Goal: Task Accomplishment & Management: Manage account settings

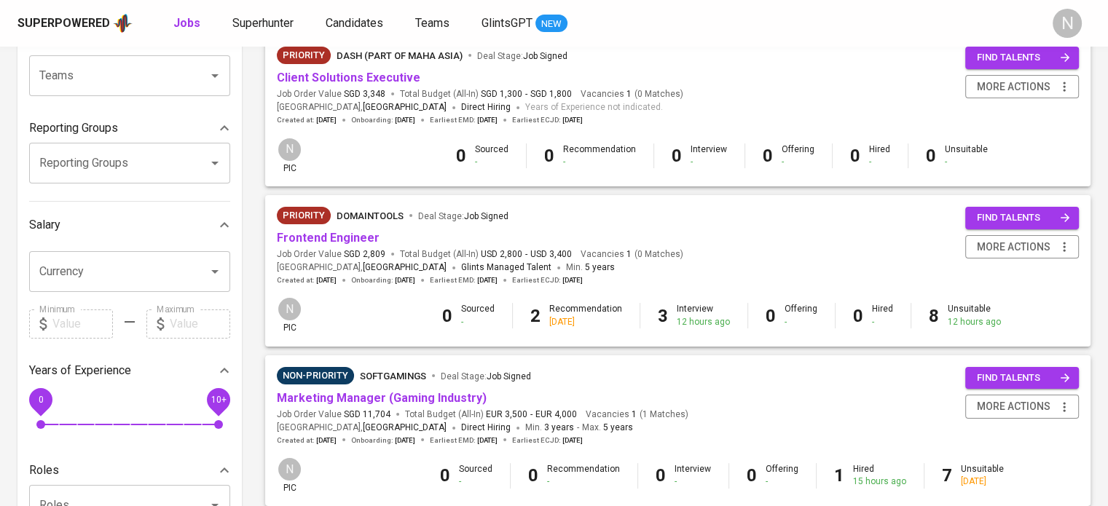
scroll to position [146, 0]
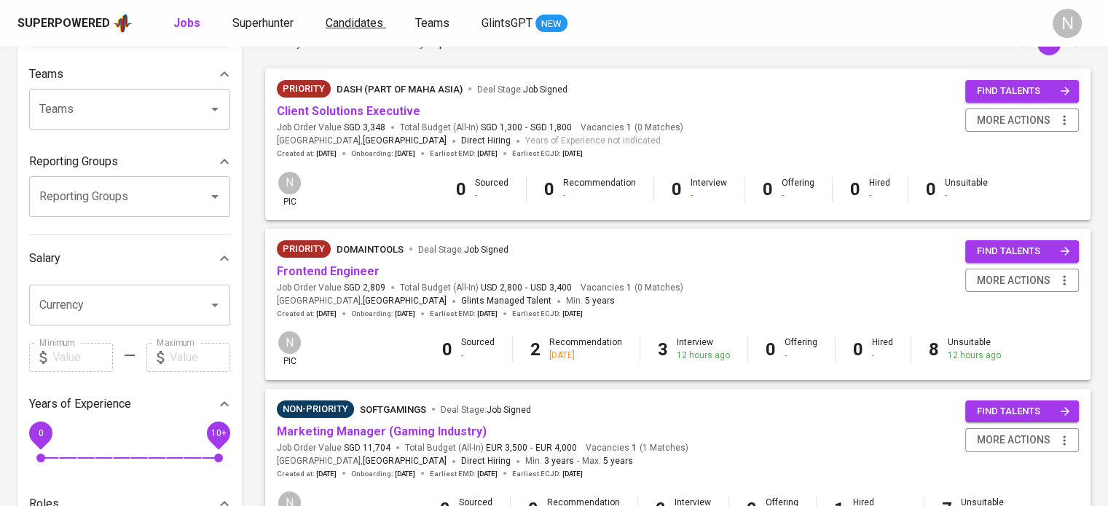
click at [348, 23] on span "Candidates" at bounding box center [354, 23] width 58 height 14
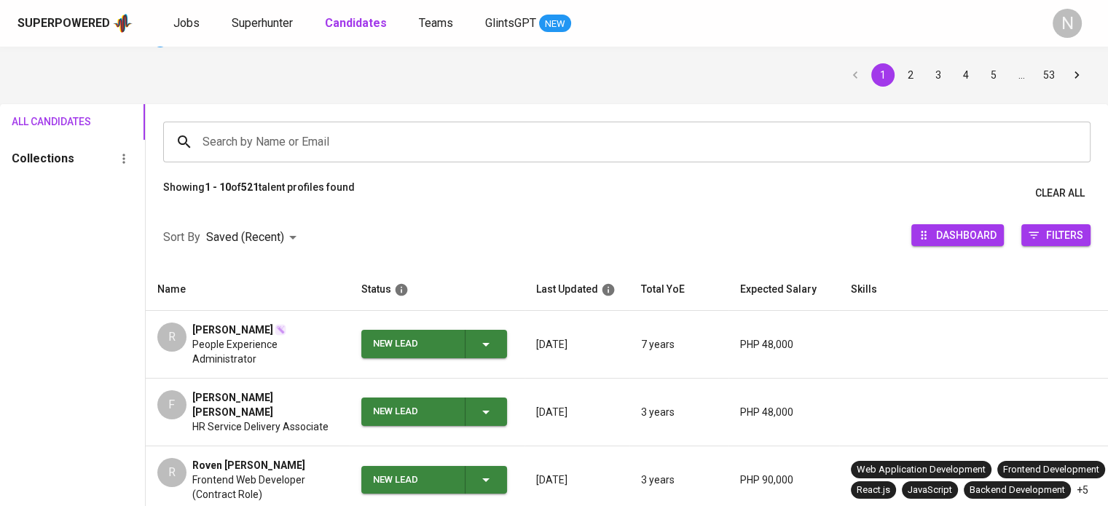
scroll to position [218, 0]
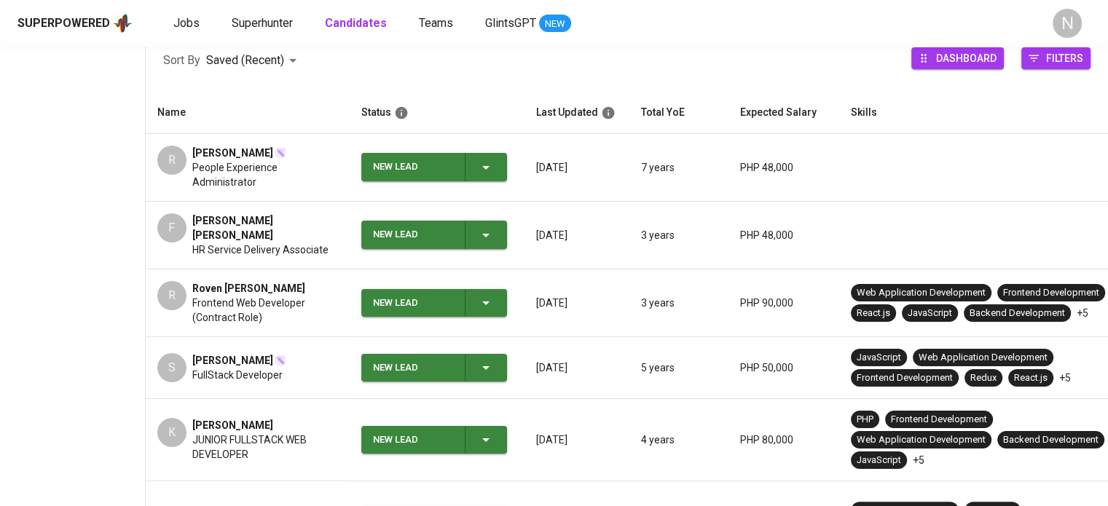
click at [248, 229] on span "[PERSON_NAME] [PERSON_NAME]" at bounding box center [265, 227] width 146 height 29
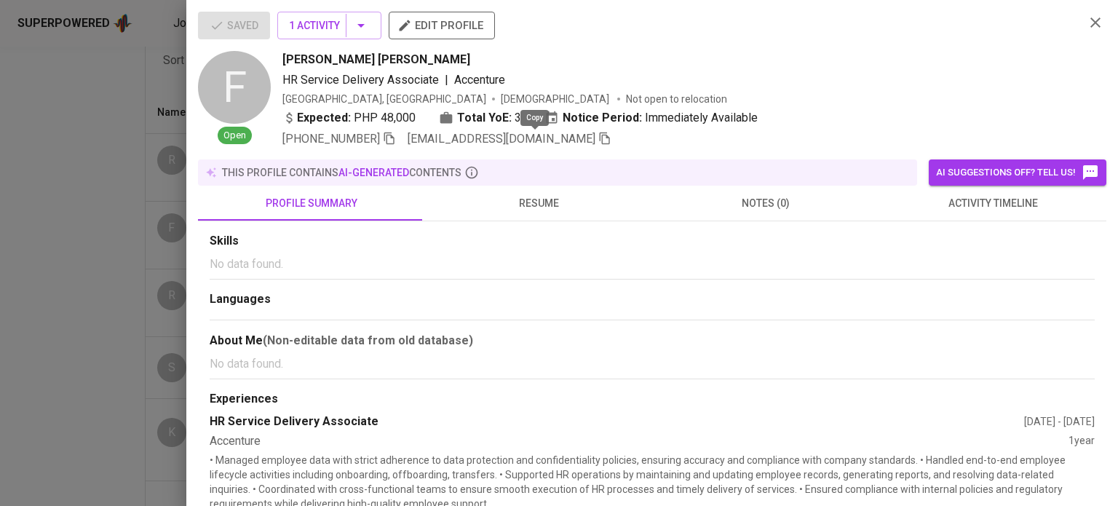
click at [599, 144] on icon "button" at bounding box center [605, 138] width 13 height 13
click at [118, 157] on div at bounding box center [559, 253] width 1118 height 506
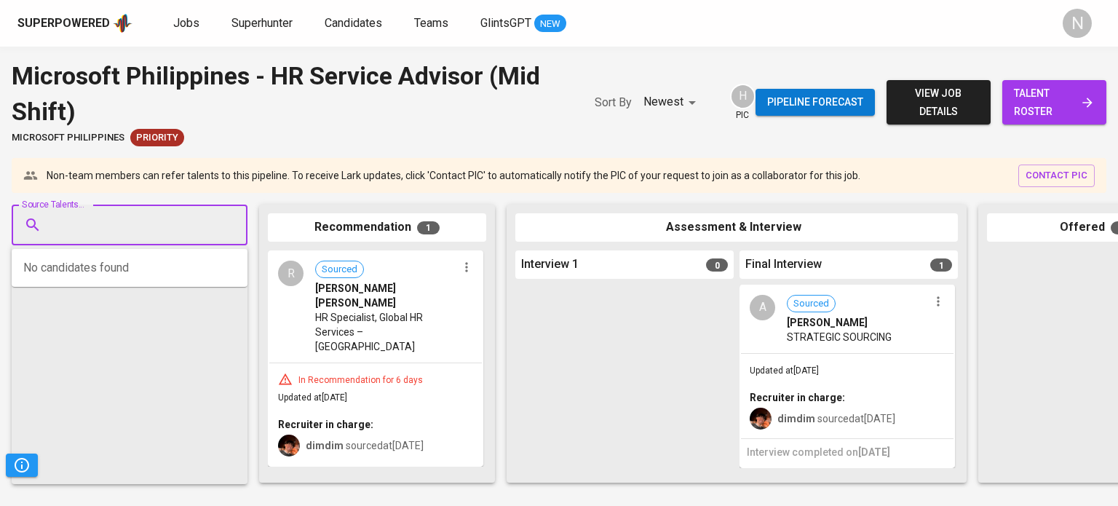
click at [136, 232] on input "Source Talents..." at bounding box center [123, 225] width 153 height 28
paste input "[EMAIL_ADDRESS][DOMAIN_NAME]"
type input "[EMAIL_ADDRESS][DOMAIN_NAME]"
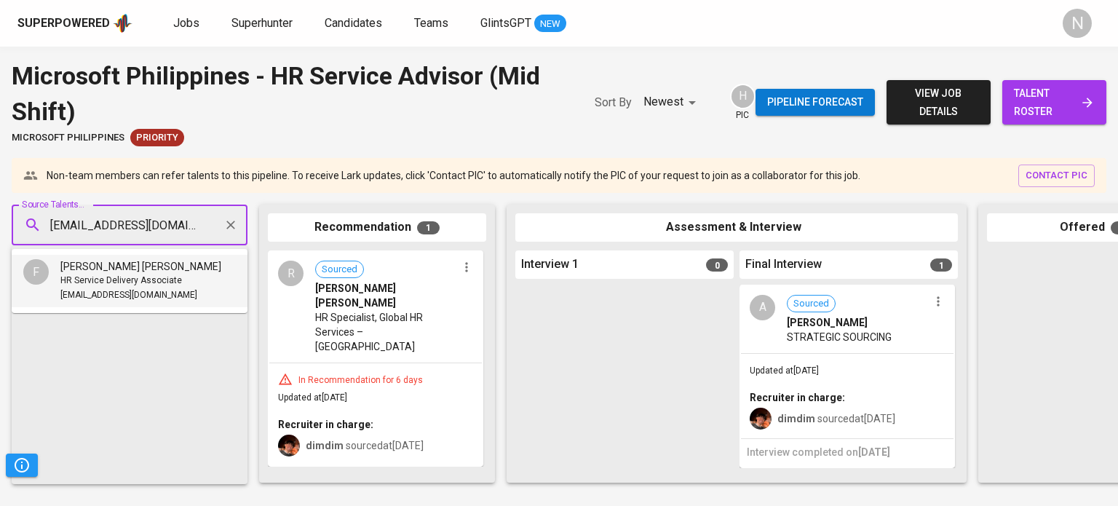
click at [137, 274] on span "HR Service Delivery Associate" at bounding box center [121, 281] width 122 height 15
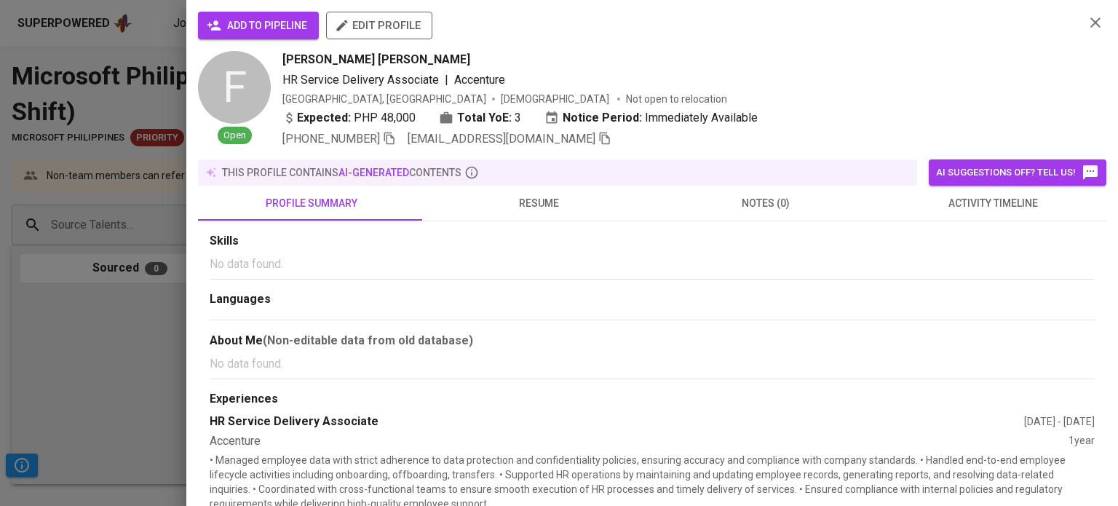
click at [256, 37] on button "add to pipeline" at bounding box center [258, 26] width 121 height 28
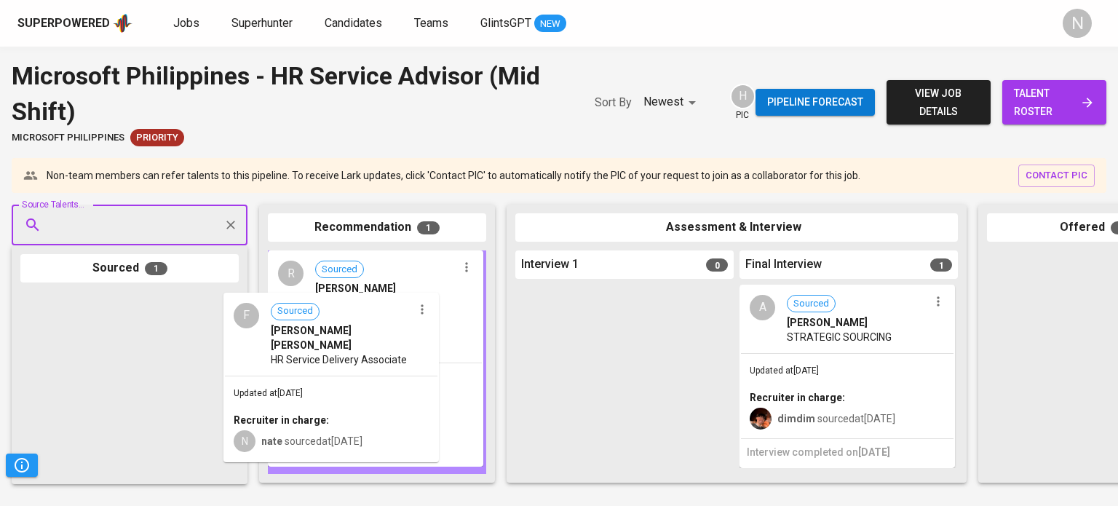
drag, startPoint x: 99, startPoint y: 363, endPoint x: 311, endPoint y: 363, distance: 211.9
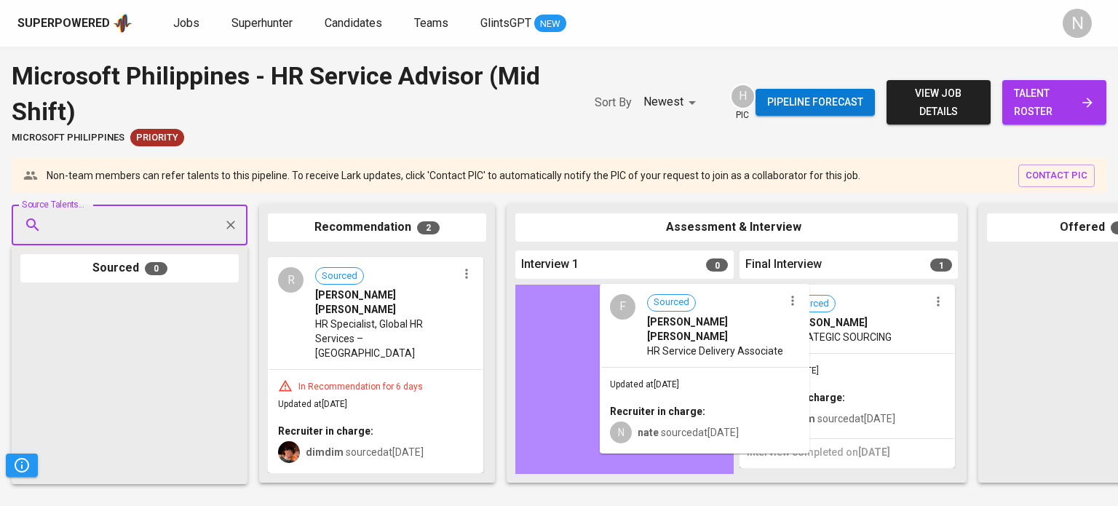
drag, startPoint x: 379, startPoint y: 336, endPoint x: 711, endPoint y: 369, distance: 333.7
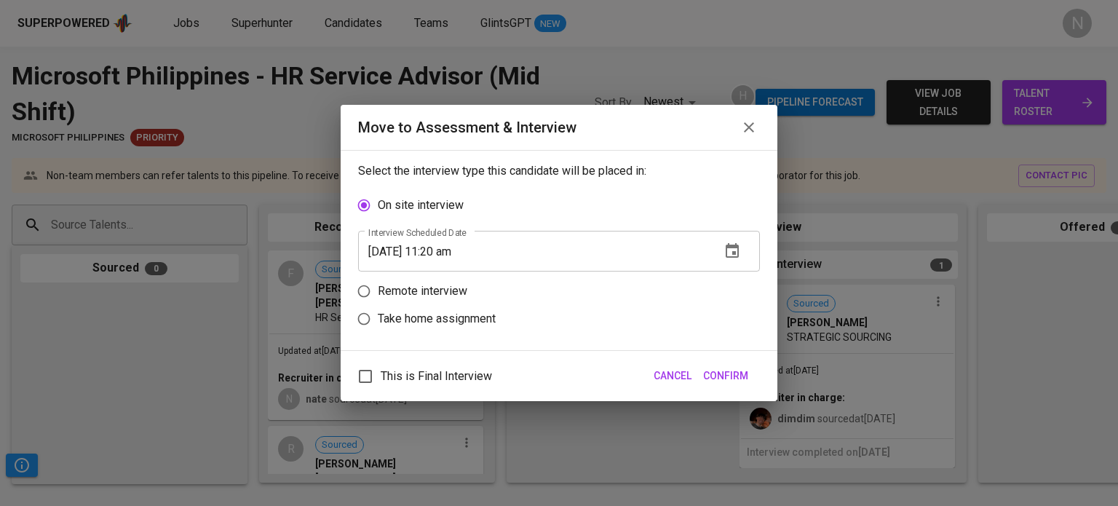
click at [443, 288] on p "Remote interview" at bounding box center [423, 291] width 90 height 17
click at [378, 288] on input "Remote interview" at bounding box center [364, 291] width 28 height 28
radio input "true"
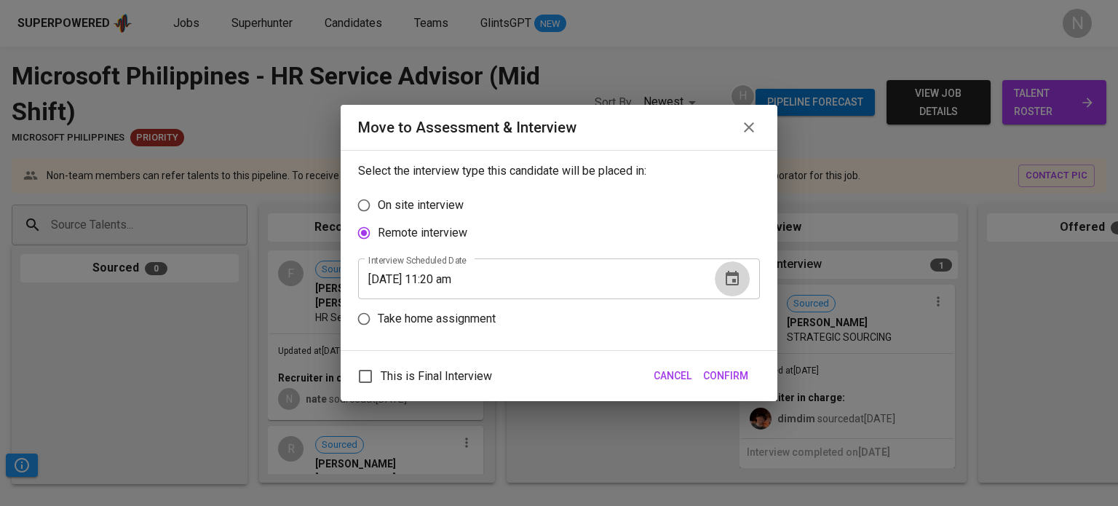
click at [735, 279] on icon "button" at bounding box center [732, 278] width 13 height 15
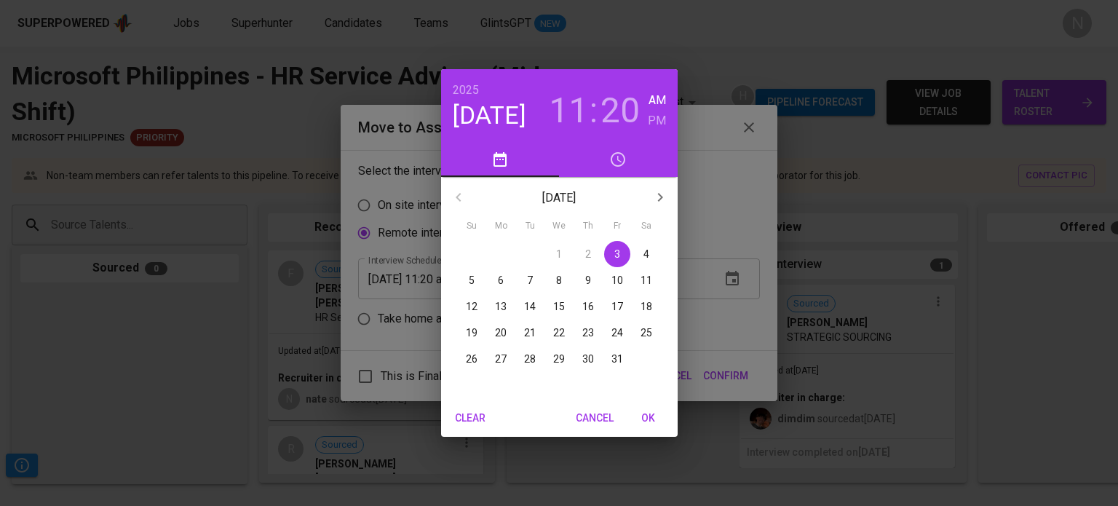
click at [572, 111] on h3 "11" at bounding box center [568, 110] width 39 height 41
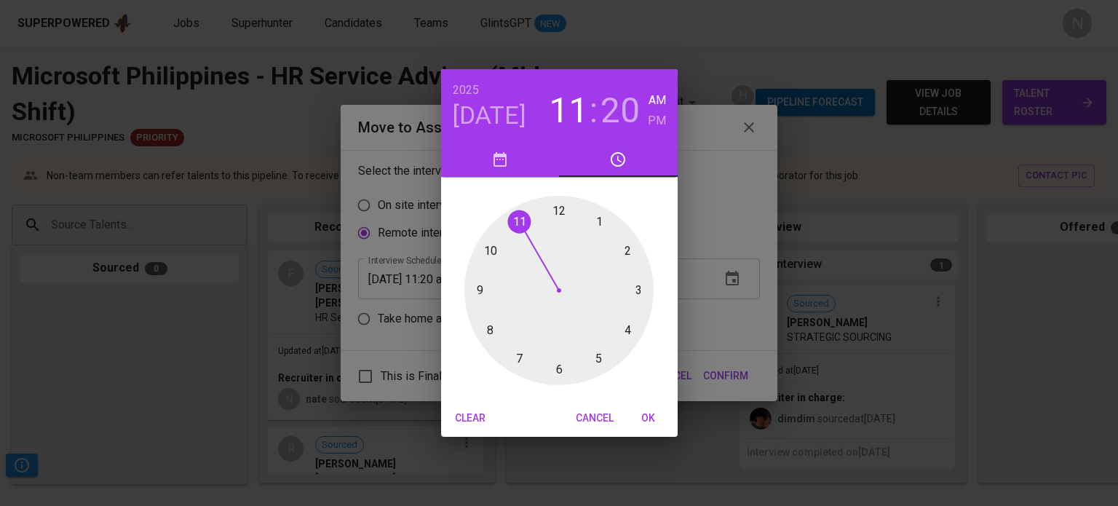
click at [494, 250] on div at bounding box center [559, 290] width 189 height 189
click at [623, 343] on div at bounding box center [559, 290] width 189 height 189
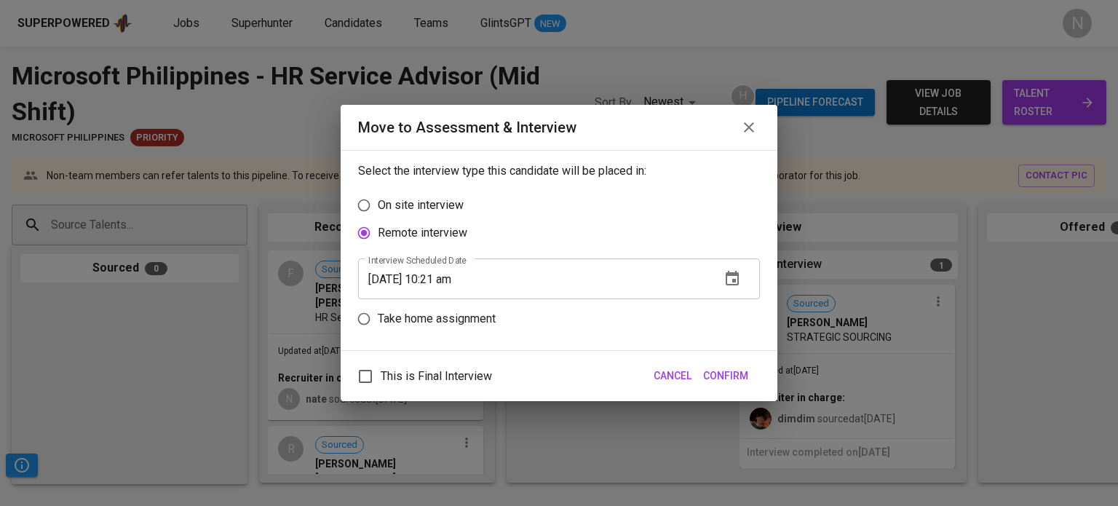
click at [458, 284] on input "10/03/2025 10:21 am" at bounding box center [533, 278] width 351 height 41
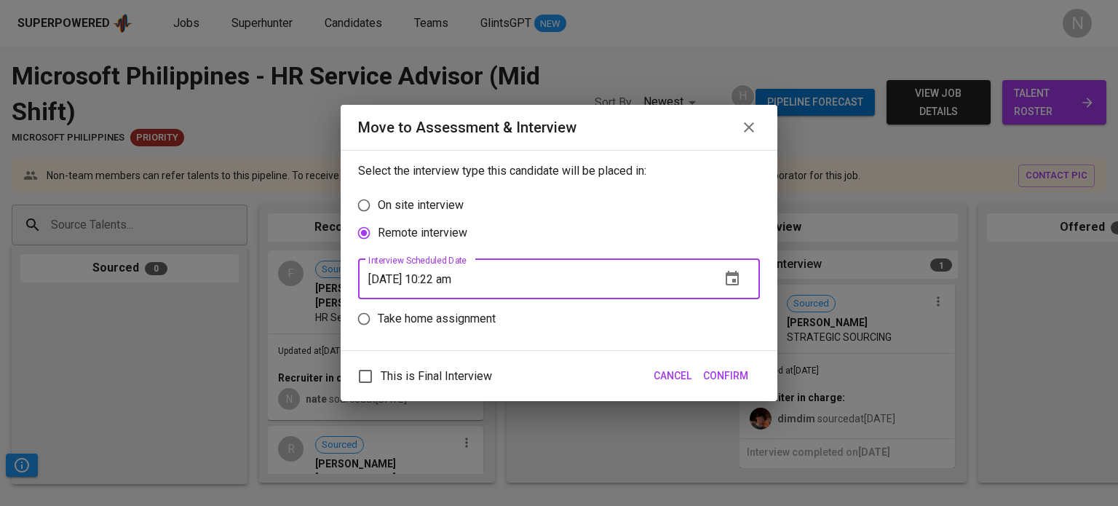
type input "10/03/2025 10:22 am"
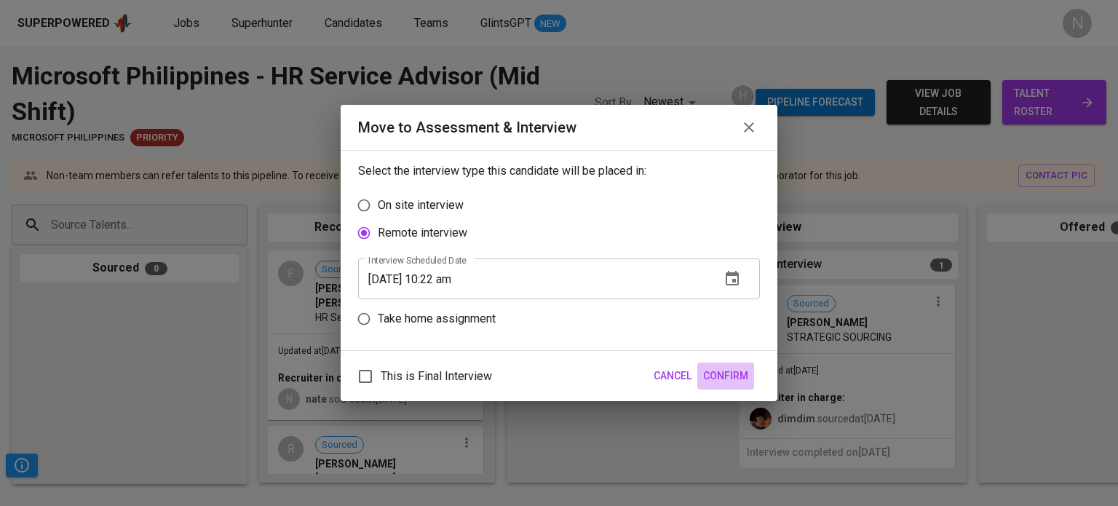
click at [739, 381] on span "Confirm" at bounding box center [725, 376] width 45 height 18
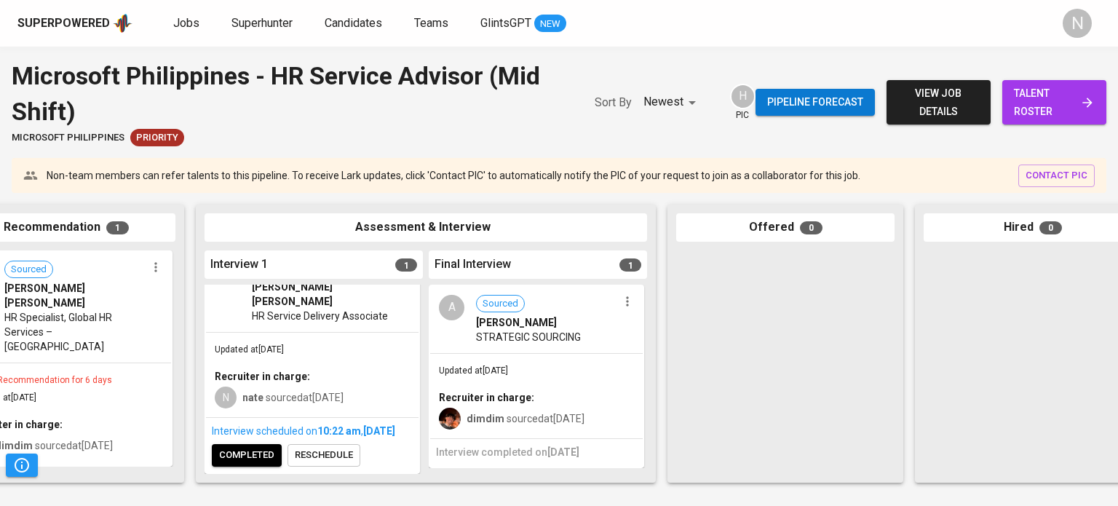
scroll to position [0, 315]
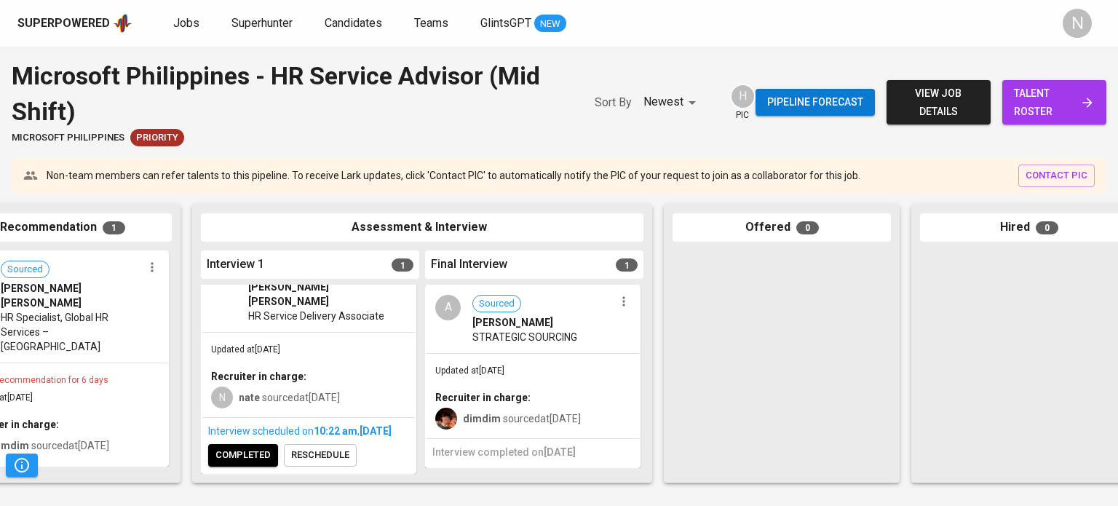
click at [253, 447] on span "completed" at bounding box center [243, 455] width 55 height 17
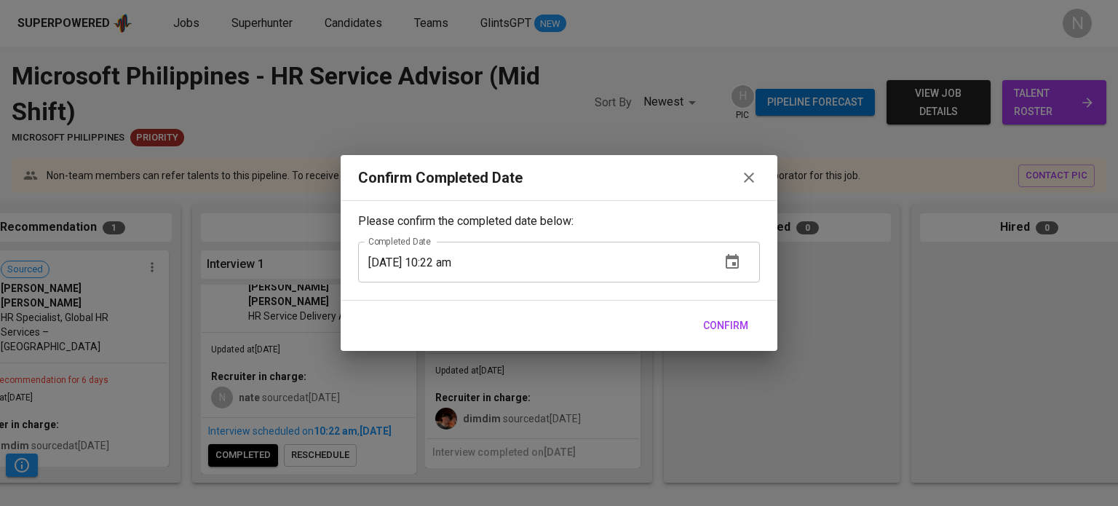
click at [748, 330] on span "Confirm" at bounding box center [725, 326] width 45 height 18
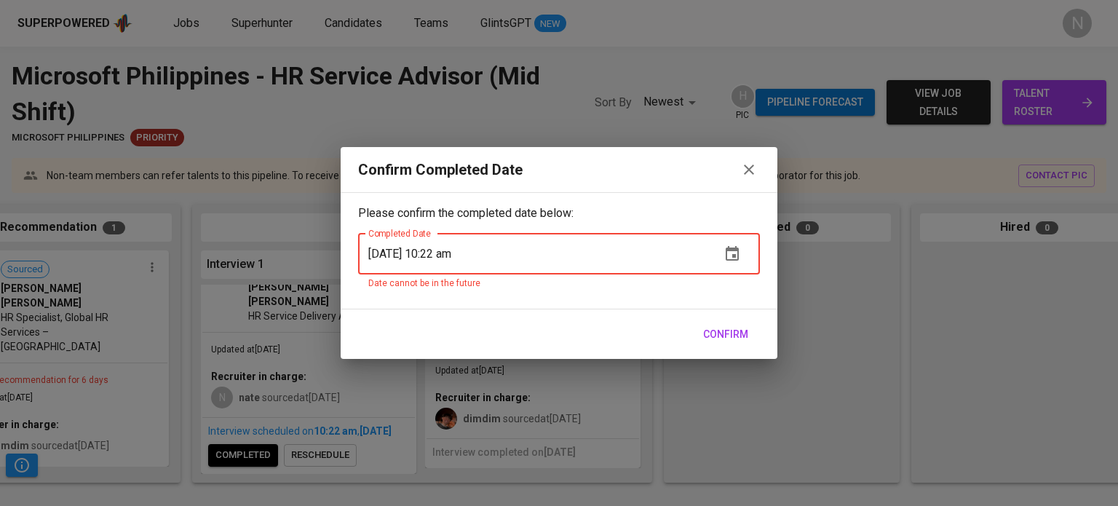
click at [748, 330] on span "Confirm" at bounding box center [725, 334] width 45 height 18
click at [749, 171] on icon "button" at bounding box center [749, 169] width 17 height 17
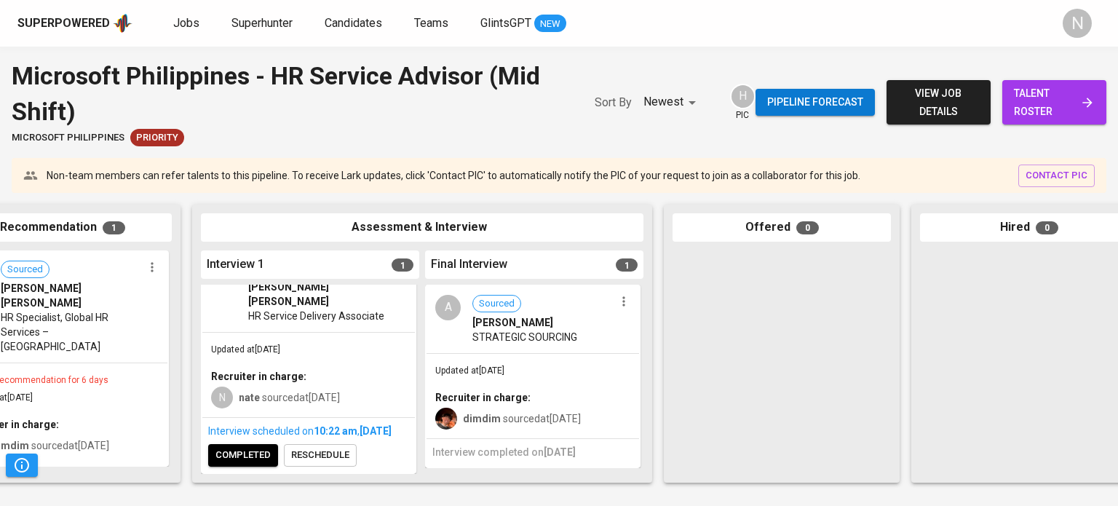
click at [263, 447] on span "completed" at bounding box center [243, 455] width 55 height 17
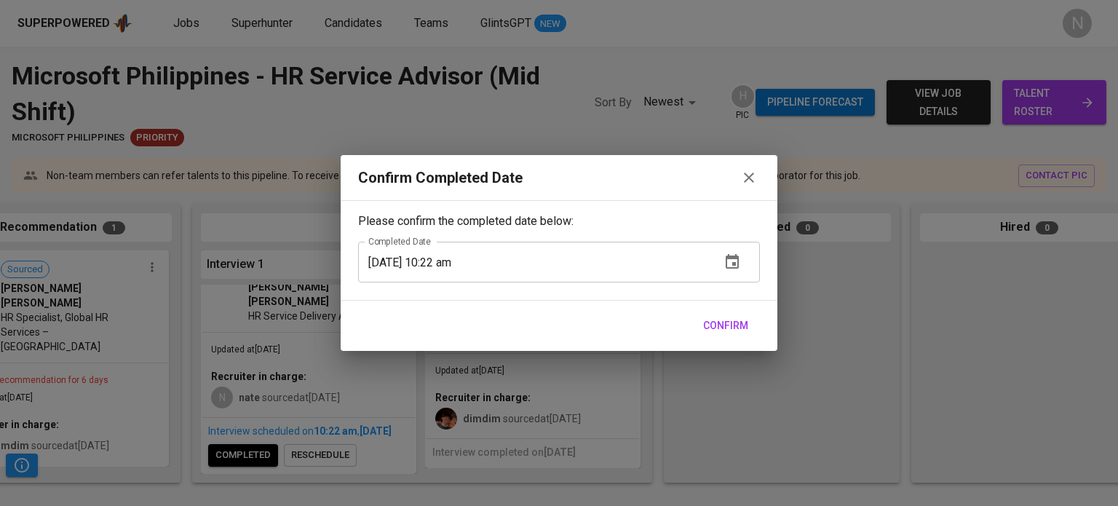
click at [717, 317] on span "Confirm" at bounding box center [725, 326] width 45 height 18
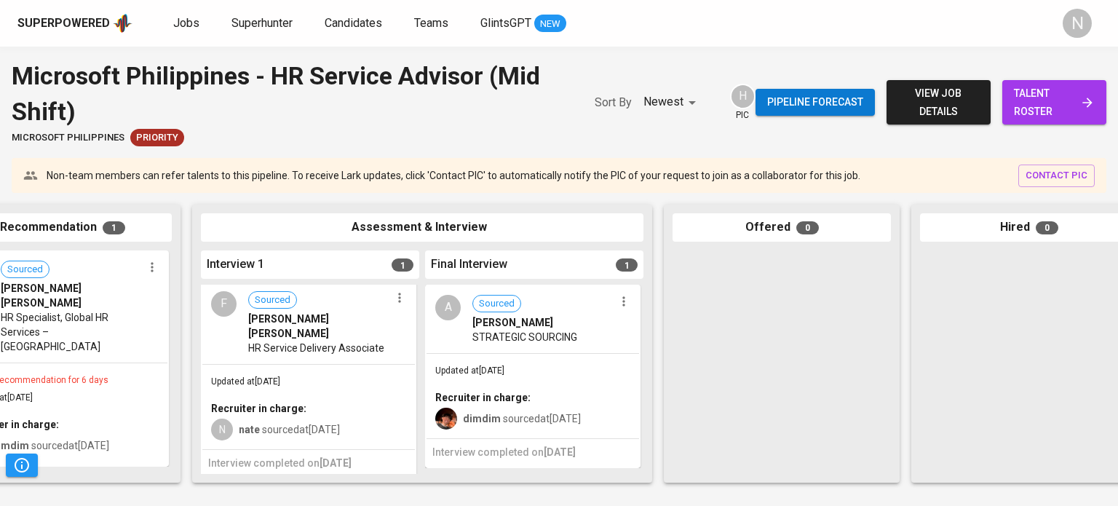
scroll to position [0, 0]
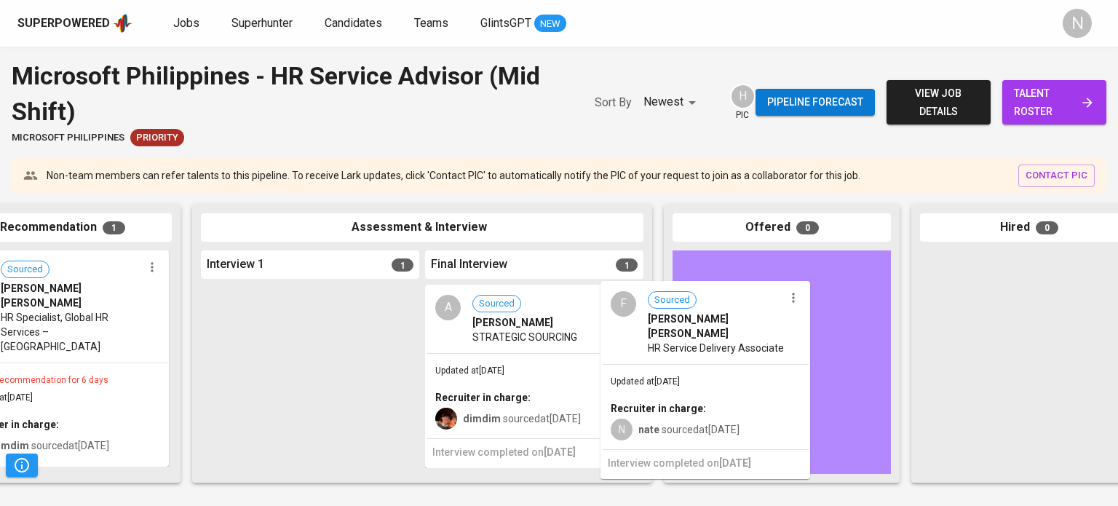
drag, startPoint x: 331, startPoint y: 372, endPoint x: 735, endPoint y: 371, distance: 404.1
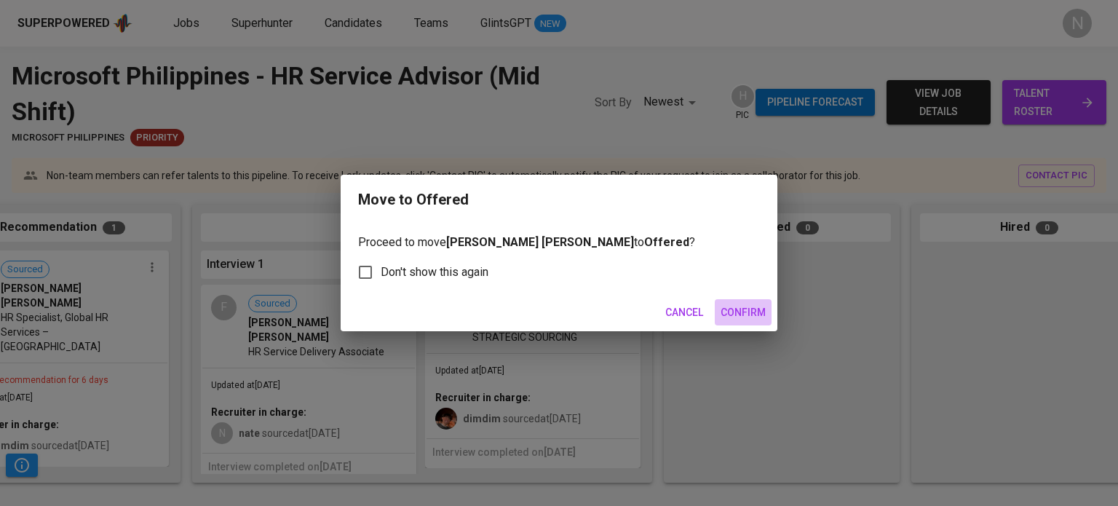
click at [762, 309] on span "Confirm" at bounding box center [743, 313] width 45 height 18
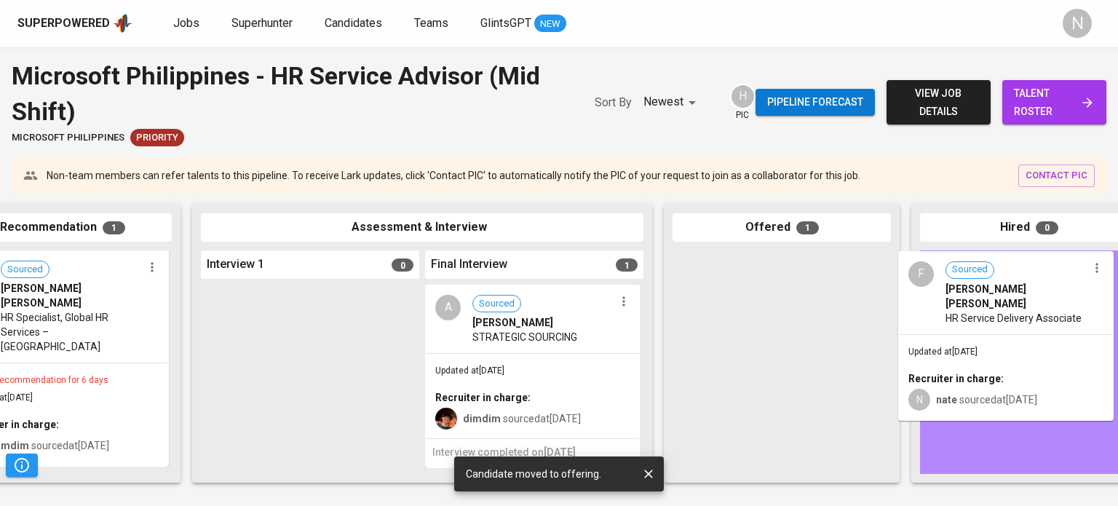
drag, startPoint x: 746, startPoint y: 354, endPoint x: 976, endPoint y: 354, distance: 229.4
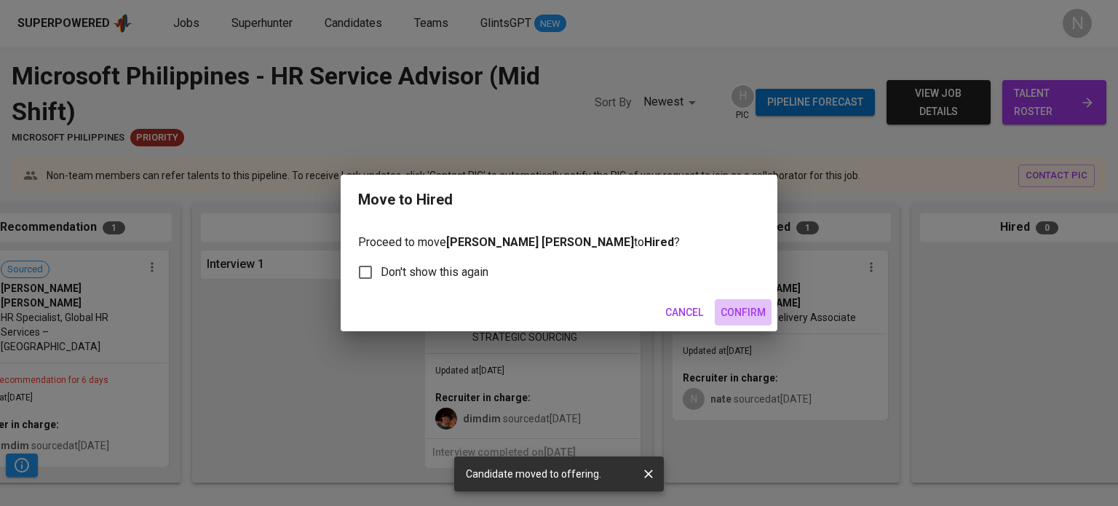
click at [739, 317] on span "Confirm" at bounding box center [743, 313] width 45 height 18
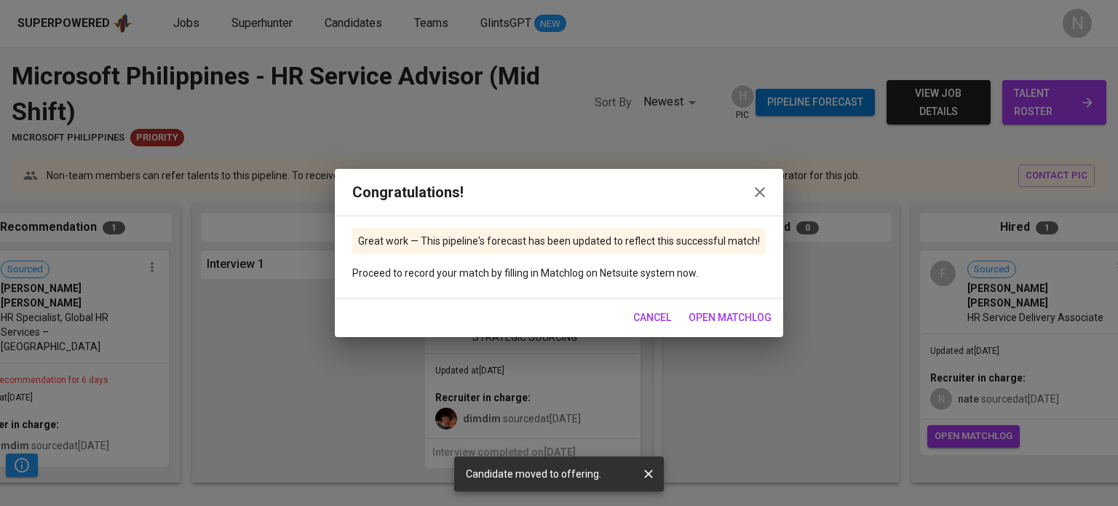
click at [752, 323] on span "open matchlog" at bounding box center [730, 318] width 83 height 18
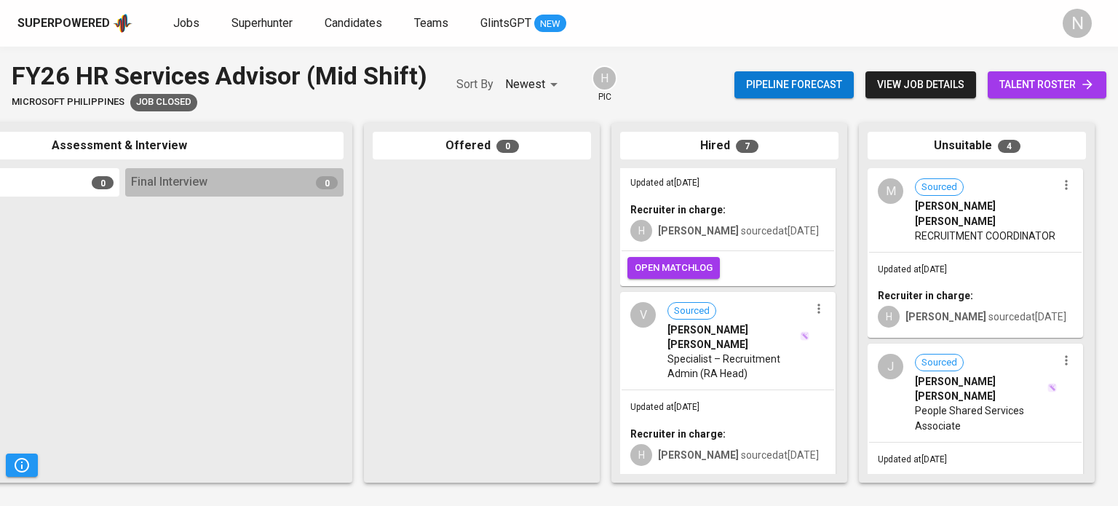
scroll to position [728, 0]
